Goal: Navigation & Orientation: Find specific page/section

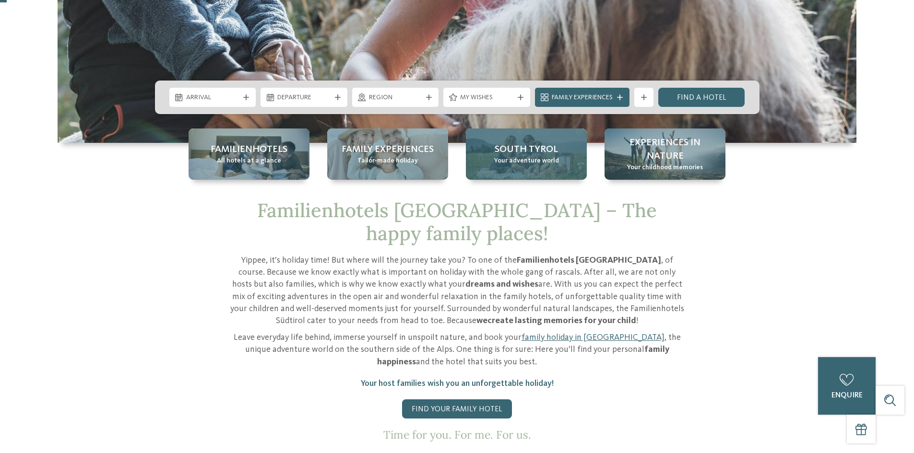
scroll to position [288, 0]
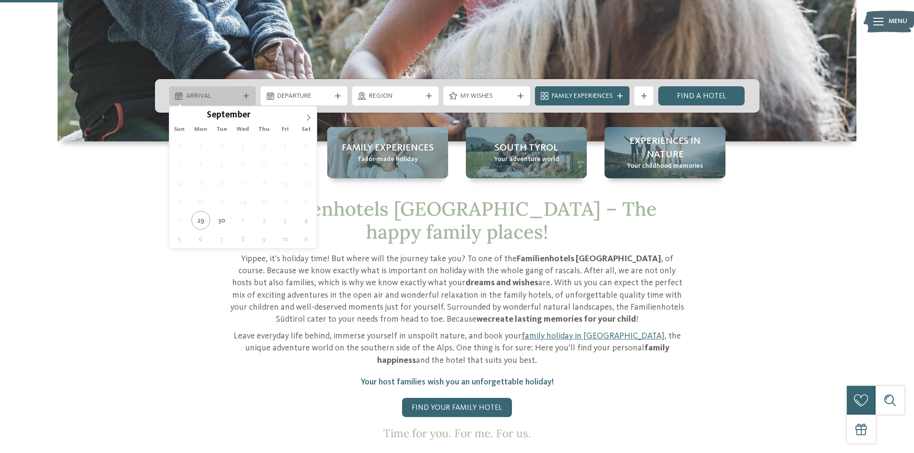
click at [249, 94] on div at bounding box center [246, 96] width 10 height 6
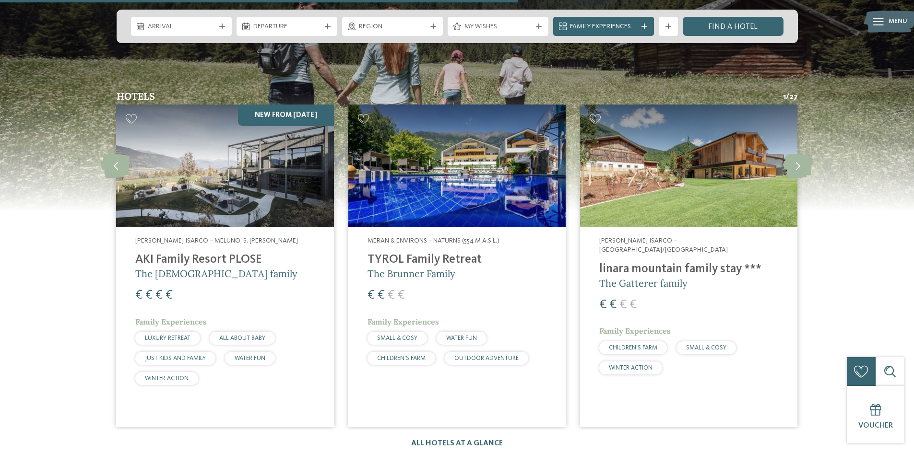
scroll to position [2543, 0]
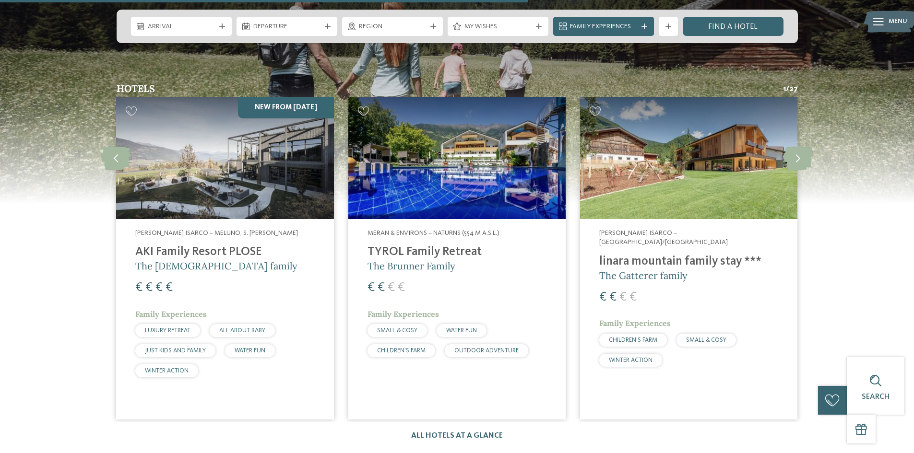
click at [256, 147] on img at bounding box center [224, 158] width 217 height 122
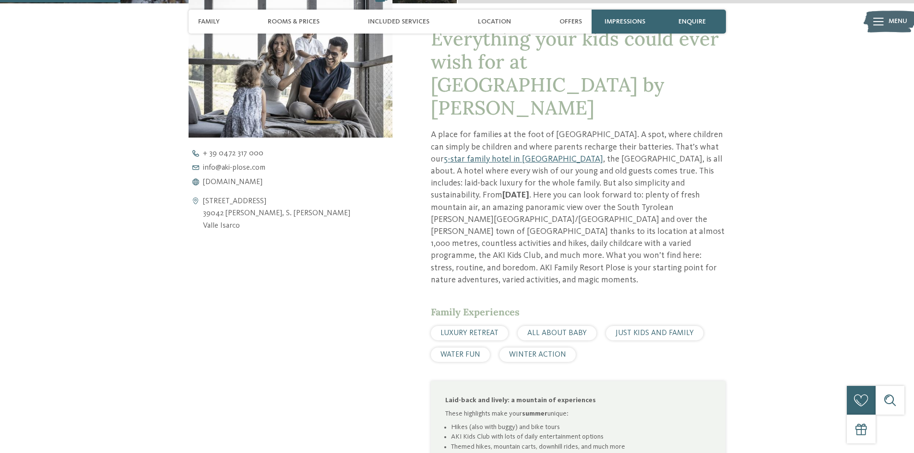
scroll to position [432, 0]
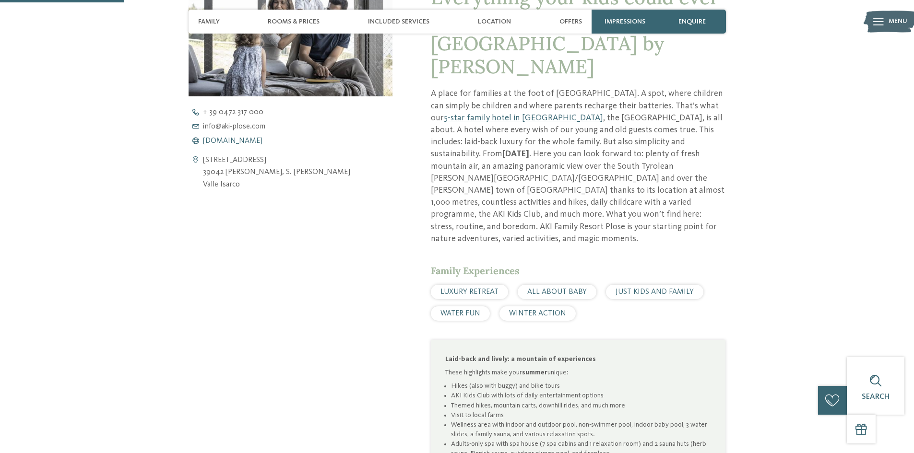
click at [240, 141] on span "www.aki-plose.com" at bounding box center [232, 141] width 59 height 8
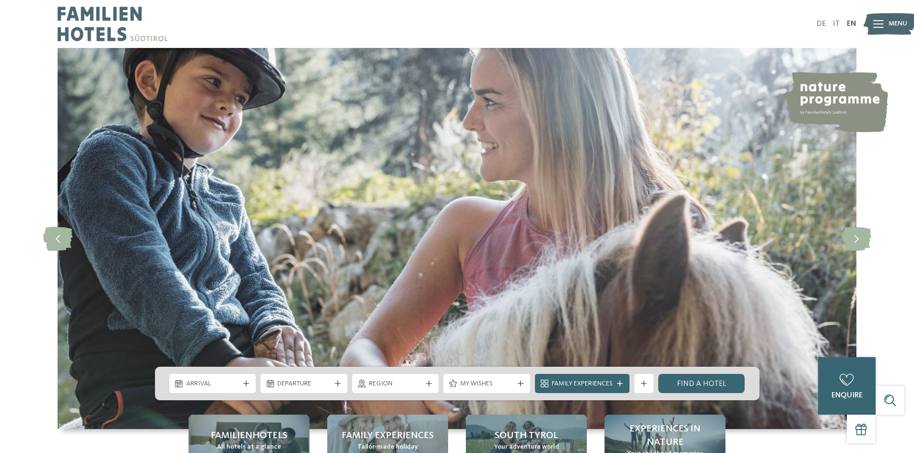
click at [87, 30] on img at bounding box center [113, 24] width 110 height 48
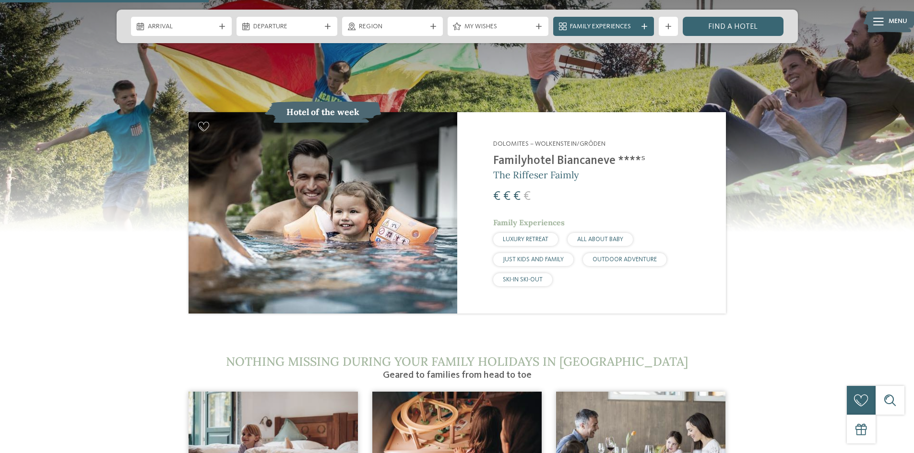
scroll to position [1007, 0]
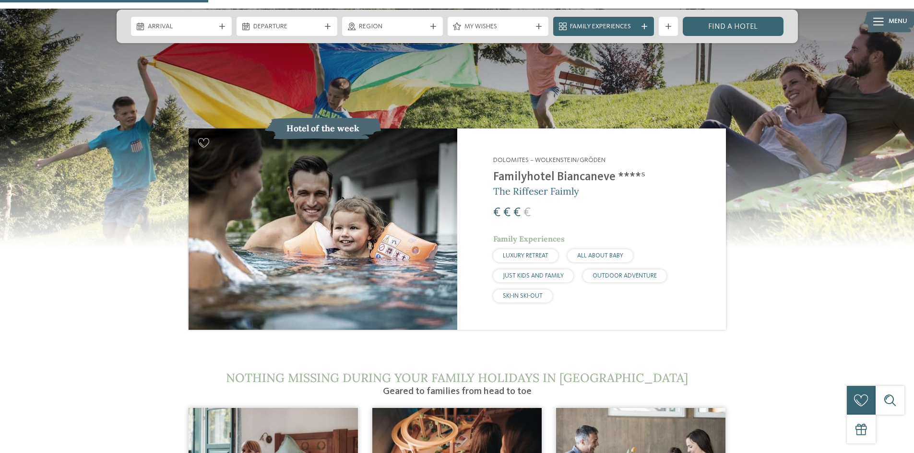
click at [367, 186] on img at bounding box center [323, 229] width 269 height 201
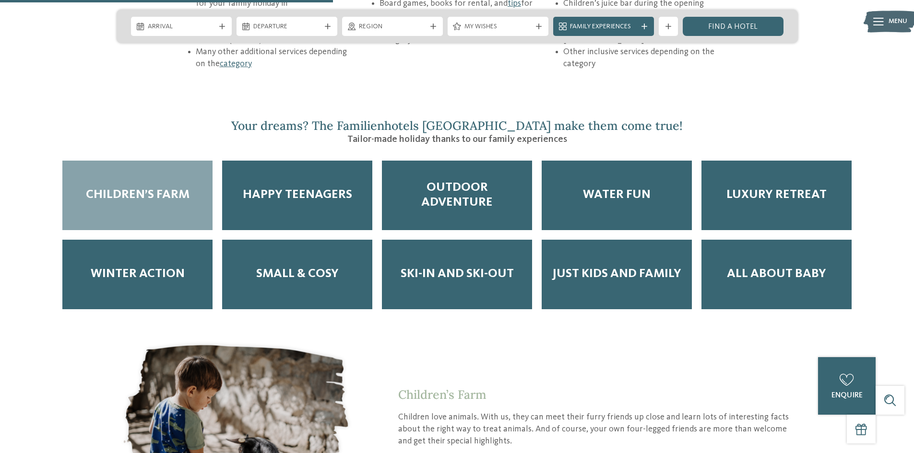
scroll to position [1631, 0]
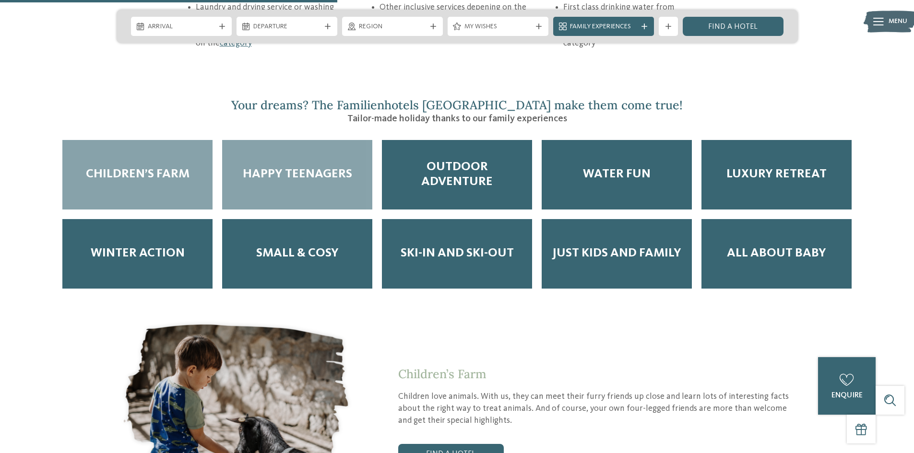
click at [268, 153] on div "Happy Teenagers" at bounding box center [297, 175] width 150 height 70
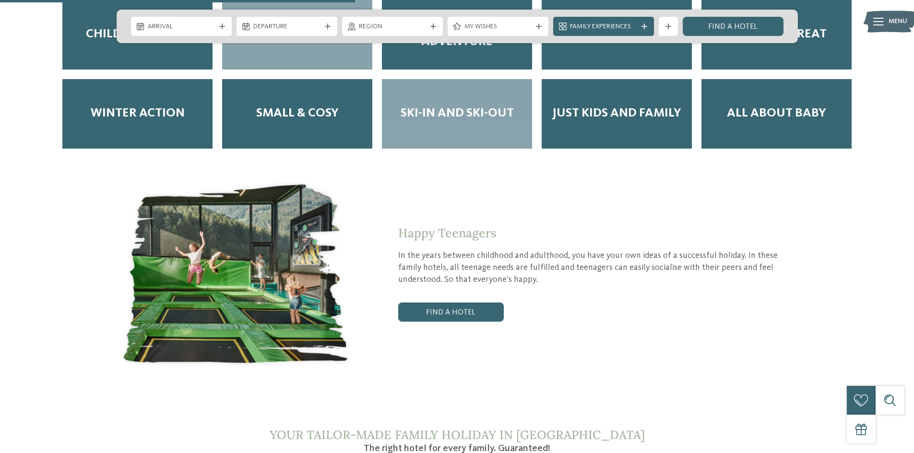
scroll to position [1775, 0]
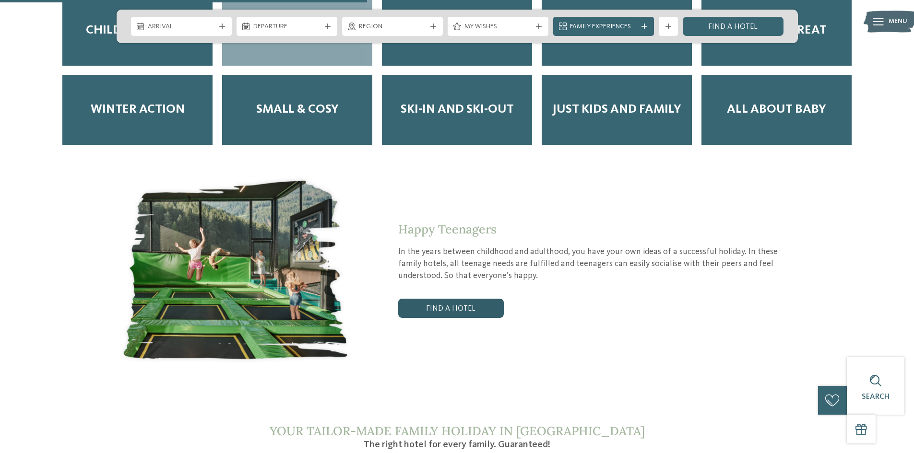
click at [432, 299] on link "Find a hotel" at bounding box center [451, 308] width 106 height 19
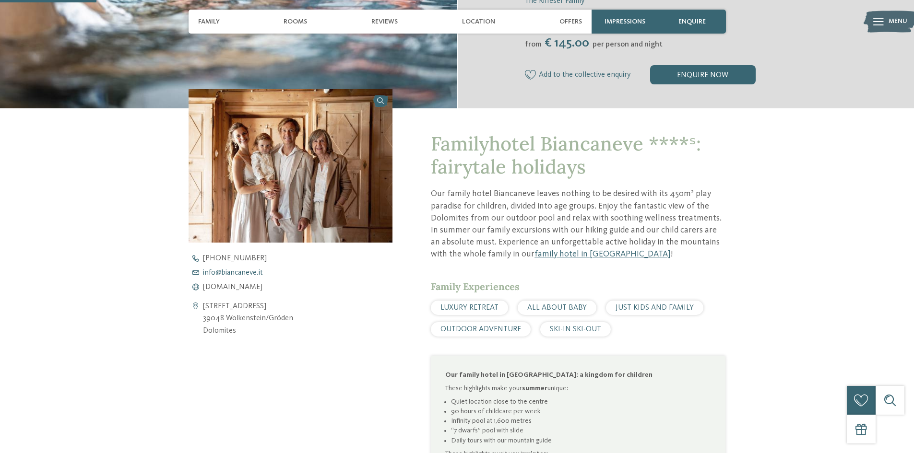
scroll to position [288, 0]
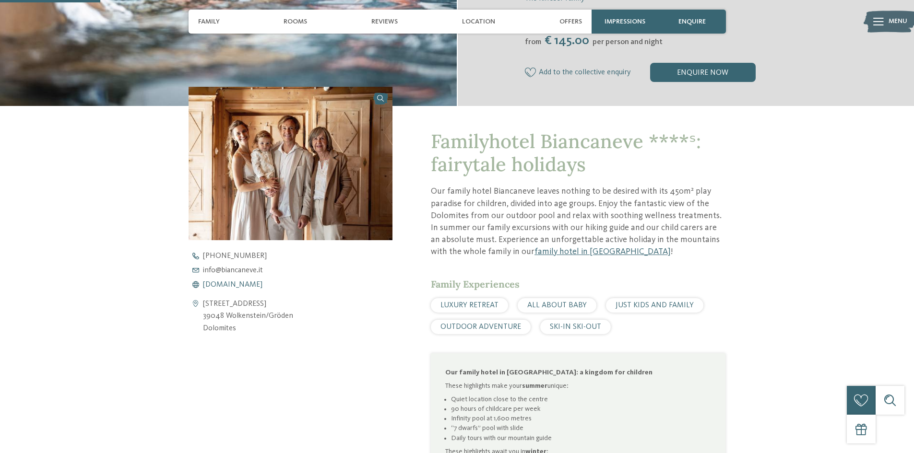
click at [240, 286] on span "[DOMAIN_NAME]" at bounding box center [232, 285] width 59 height 8
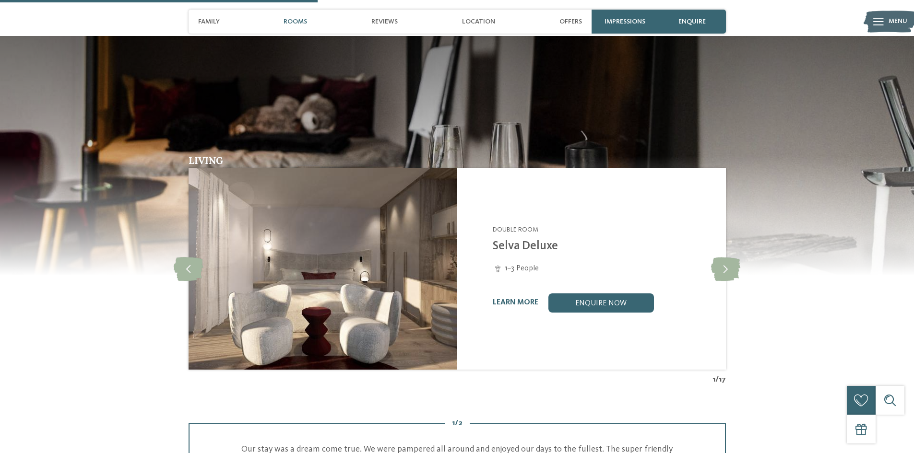
scroll to position [912, 0]
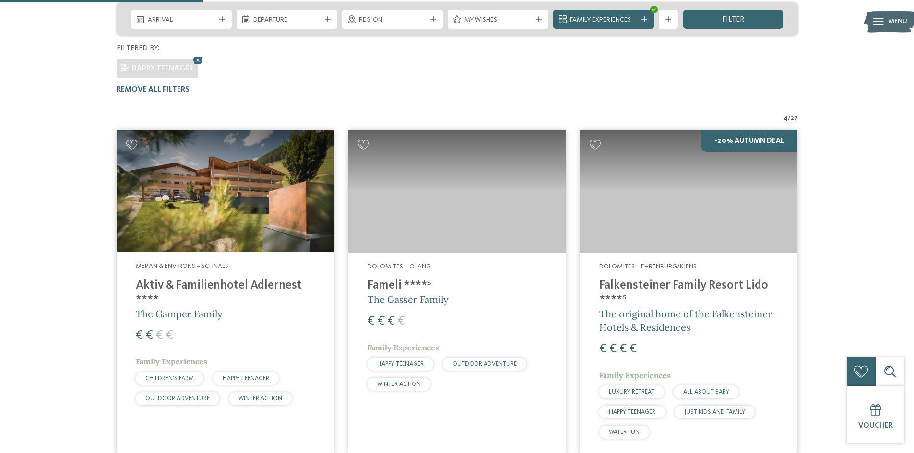
scroll to position [244, 0]
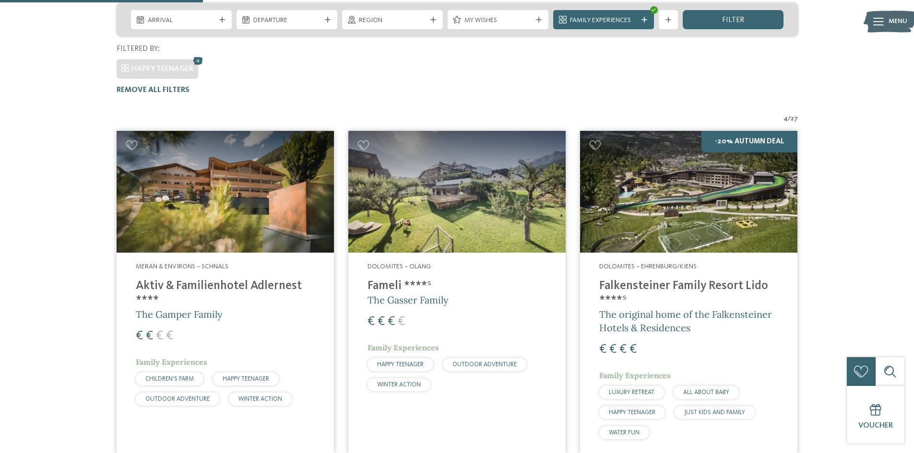
click at [231, 172] on img at bounding box center [225, 192] width 217 height 122
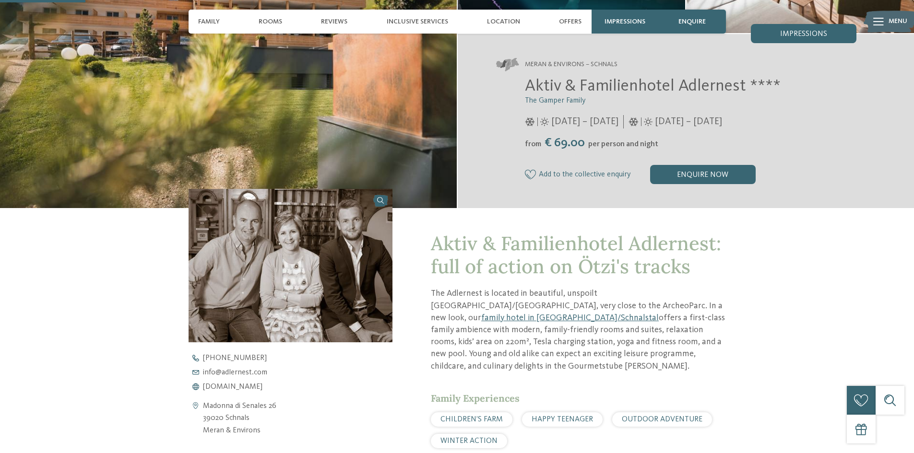
scroll to position [288, 0]
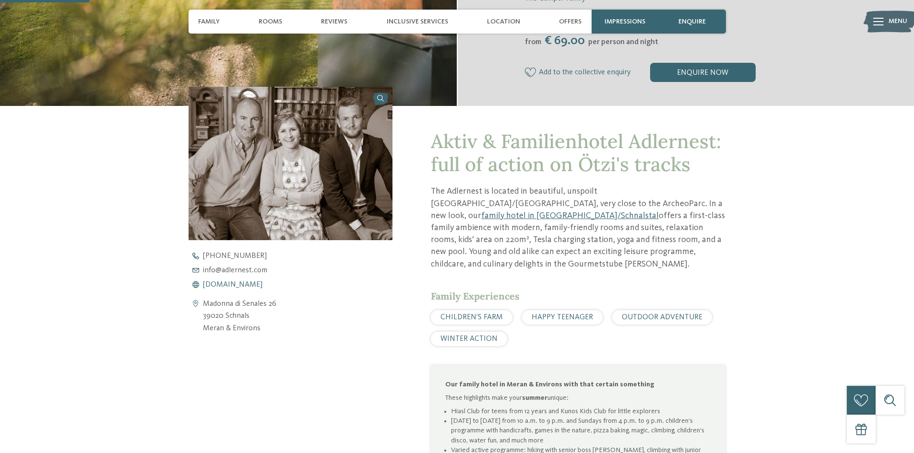
click at [243, 285] on span "[DOMAIN_NAME]" at bounding box center [232, 285] width 59 height 8
